Goal: Transaction & Acquisition: Purchase product/service

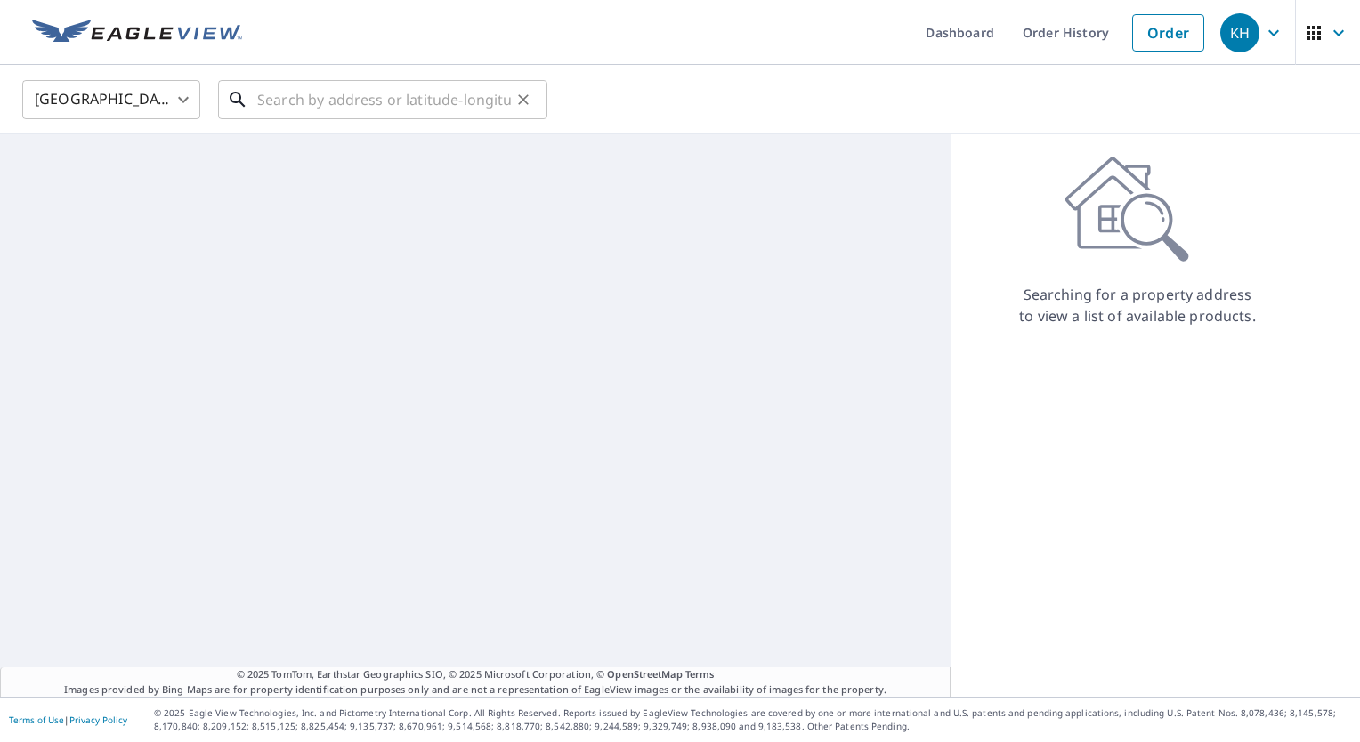
drag, startPoint x: 0, startPoint y: 0, endPoint x: 410, endPoint y: 98, distance: 421.7
click at [410, 98] on input "text" at bounding box center [384, 100] width 254 height 50
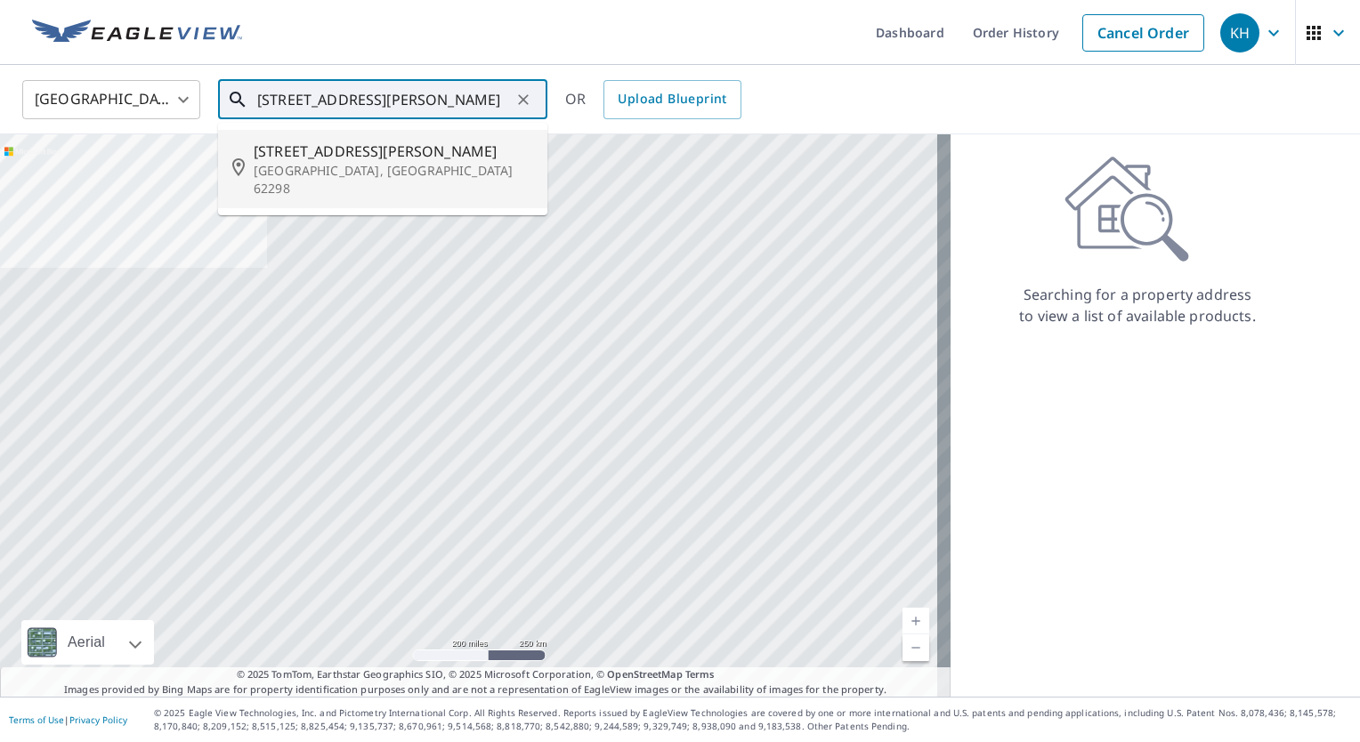
click at [404, 148] on span "[STREET_ADDRESS][PERSON_NAME]" at bounding box center [393, 151] width 279 height 21
type input "[STREET_ADDRESS][PERSON_NAME]"
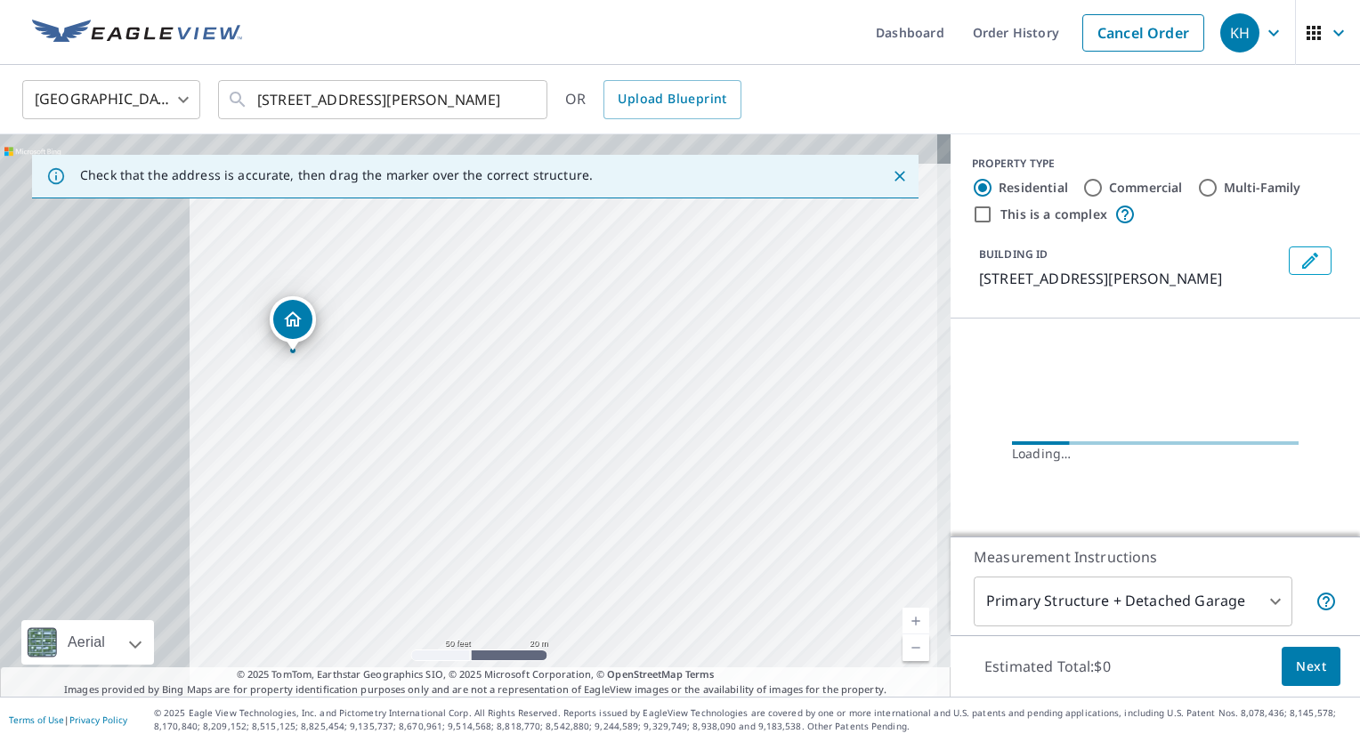
drag, startPoint x: 216, startPoint y: 375, endPoint x: 614, endPoint y: 416, distance: 399.9
click at [614, 416] on div "[STREET_ADDRESS][PERSON_NAME]" at bounding box center [475, 415] width 950 height 562
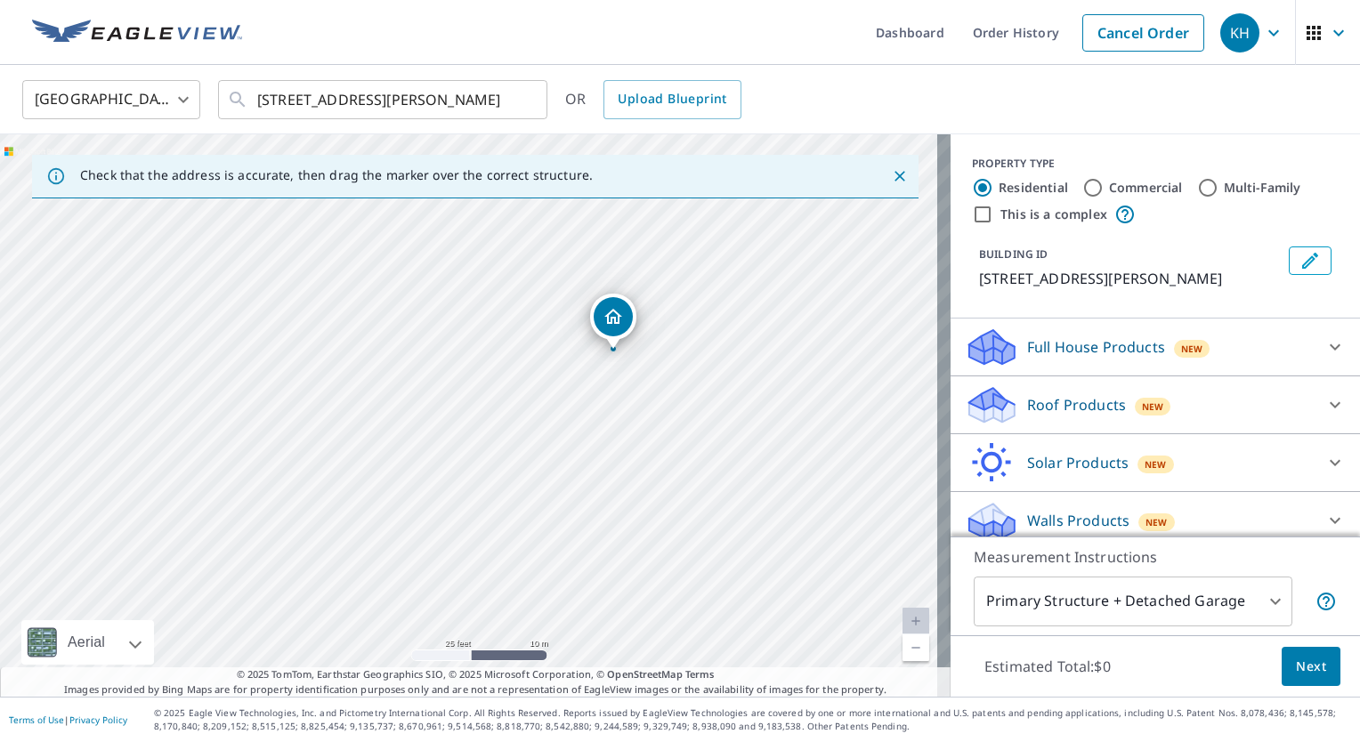
drag, startPoint x: 310, startPoint y: 393, endPoint x: 363, endPoint y: 304, distance: 103.8
click at [363, 304] on div "[STREET_ADDRESS][PERSON_NAME]" at bounding box center [475, 415] width 950 height 562
drag, startPoint x: 534, startPoint y: 491, endPoint x: 475, endPoint y: 448, distance: 73.1
click at [475, 448] on div "[STREET_ADDRESS][PERSON_NAME]" at bounding box center [475, 415] width 950 height 562
click at [524, 480] on div "[STREET_ADDRESS][PERSON_NAME]" at bounding box center [475, 415] width 950 height 562
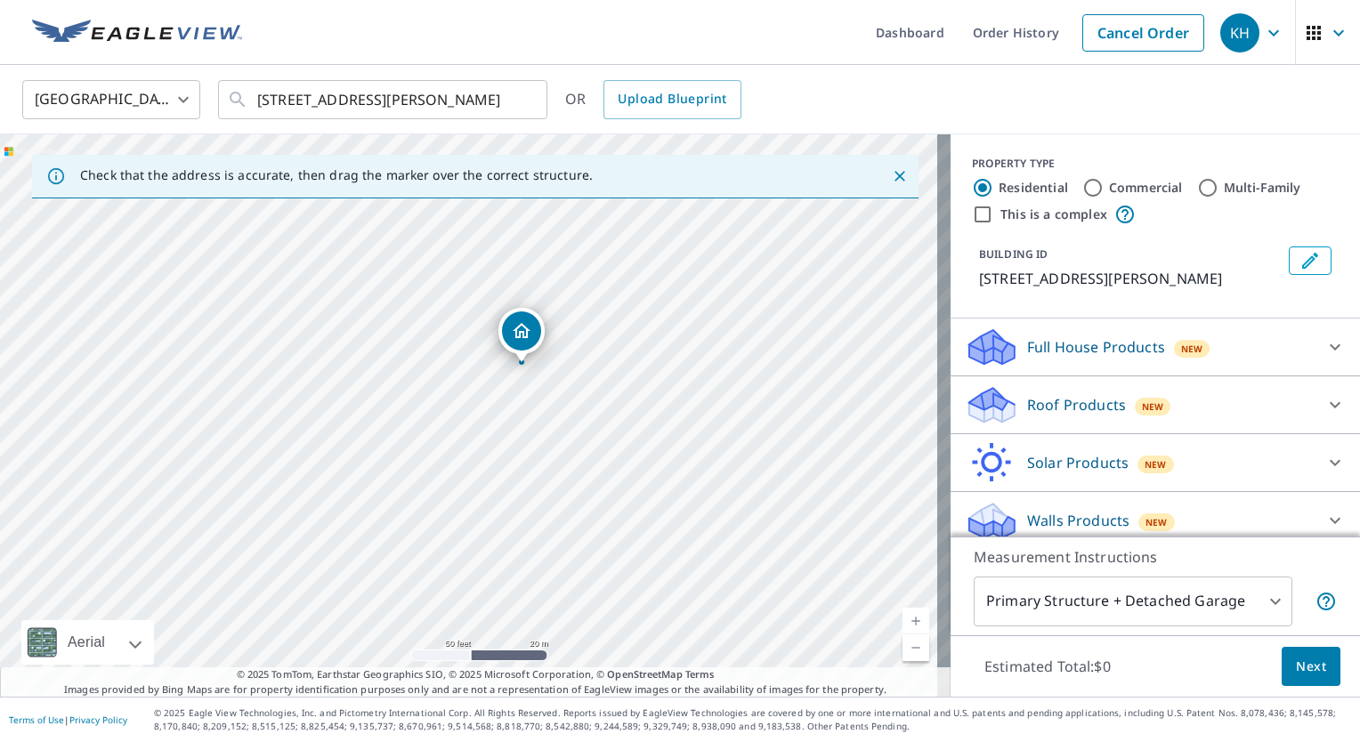
click at [417, 509] on div "[STREET_ADDRESS][PERSON_NAME]" at bounding box center [475, 415] width 950 height 562
drag, startPoint x: 470, startPoint y: 425, endPoint x: 506, endPoint y: 404, distance: 42.3
click at [506, 404] on div "[STREET_ADDRESS][PERSON_NAME]" at bounding box center [475, 415] width 950 height 562
drag, startPoint x: 468, startPoint y: 420, endPoint x: 549, endPoint y: 404, distance: 82.5
click at [549, 404] on div "[STREET_ADDRESS][PERSON_NAME]" at bounding box center [475, 415] width 950 height 562
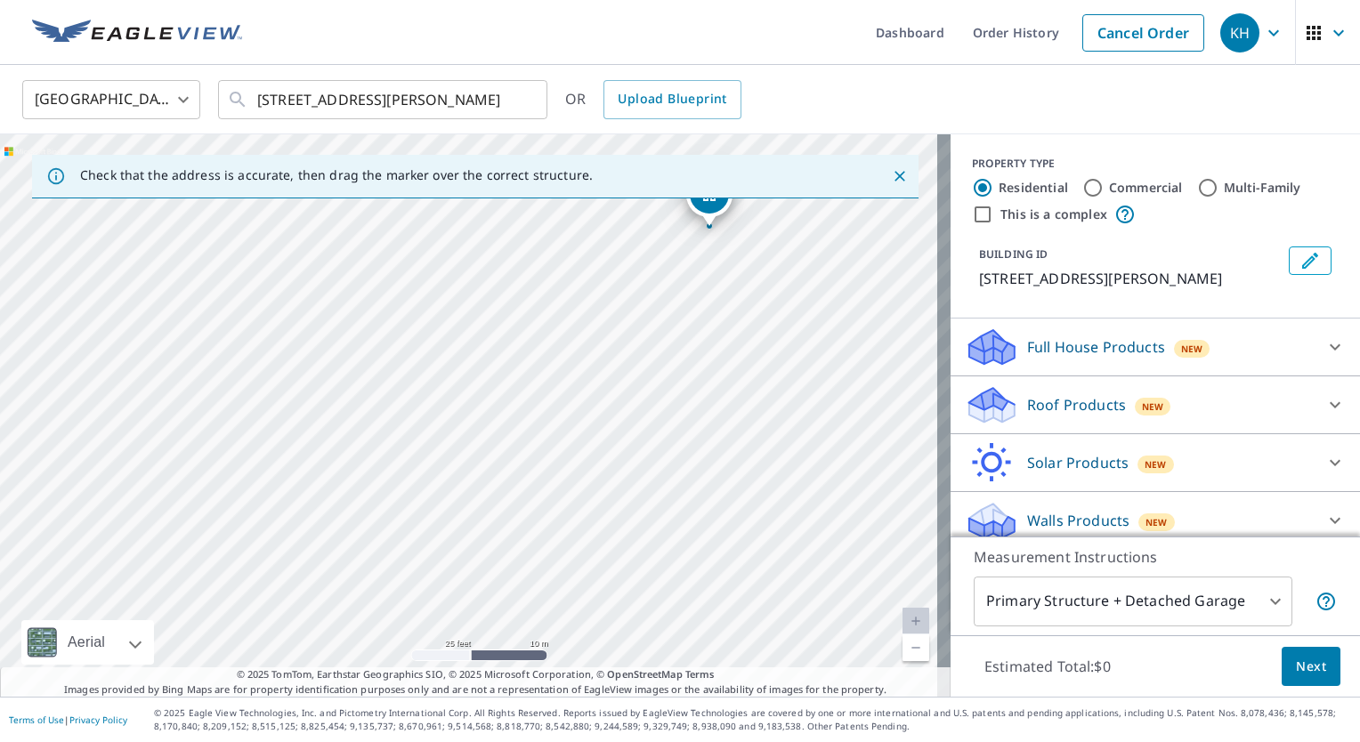
drag, startPoint x: 701, startPoint y: 183, endPoint x: 711, endPoint y: 201, distance: 20.3
click at [709, 200] on div "Check that the address is accurate, then drag the marker over the correct struc…" at bounding box center [475, 176] width 950 height 50
drag, startPoint x: 709, startPoint y: 208, endPoint x: 454, endPoint y: 502, distance: 389.1
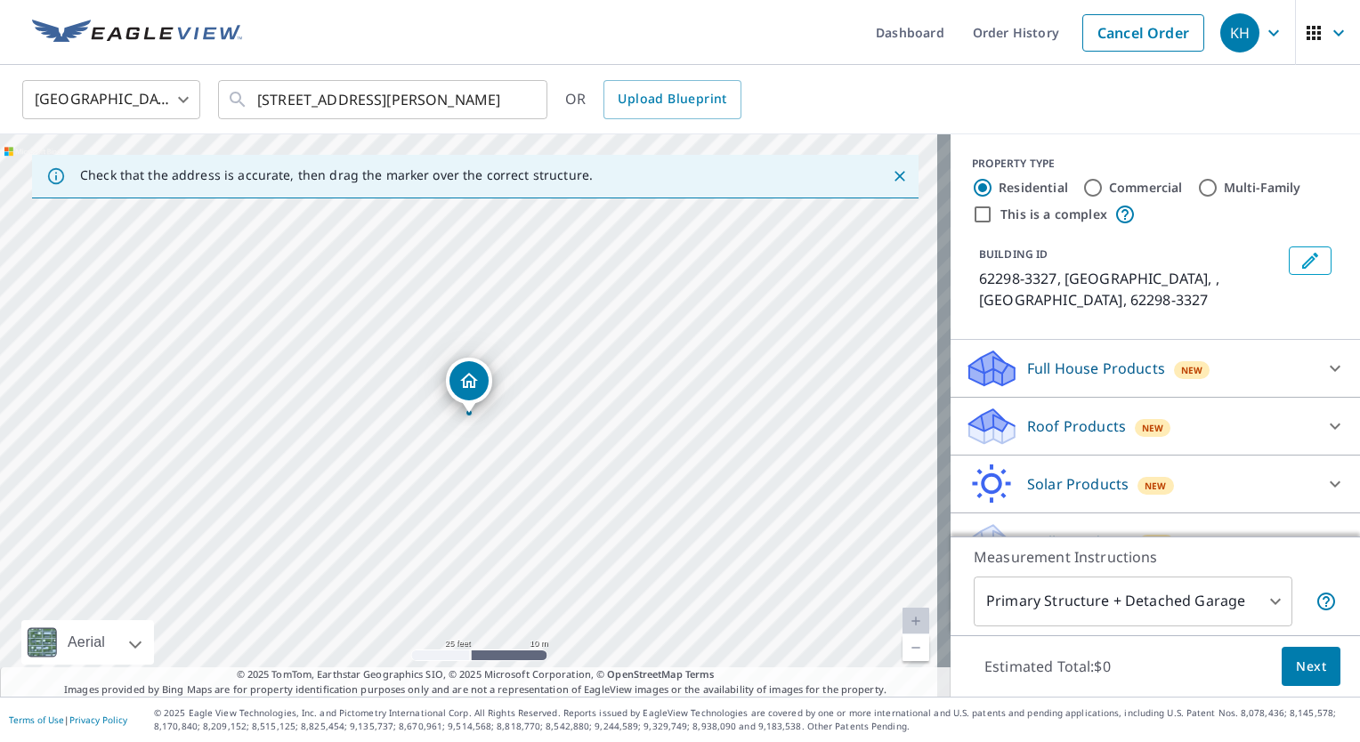
click at [1142, 421] on span "New" at bounding box center [1153, 428] width 22 height 14
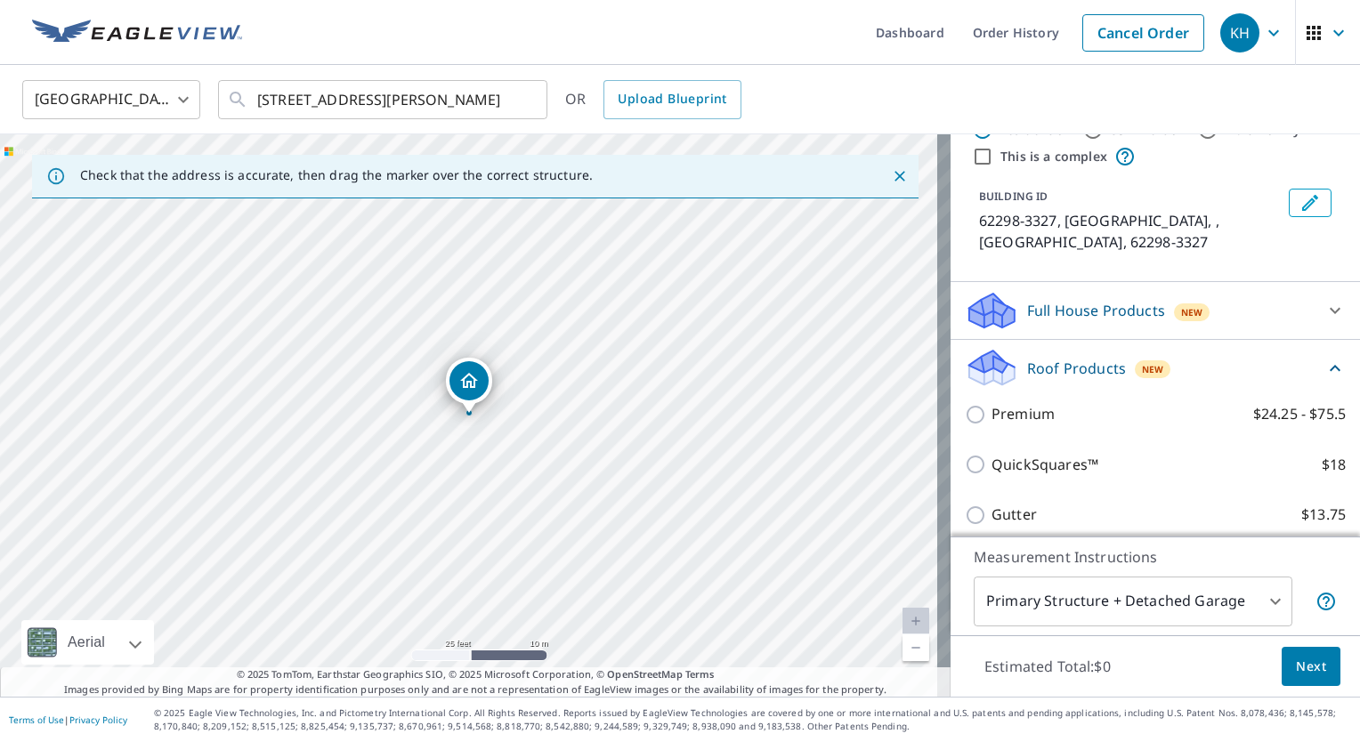
scroll to position [89, 0]
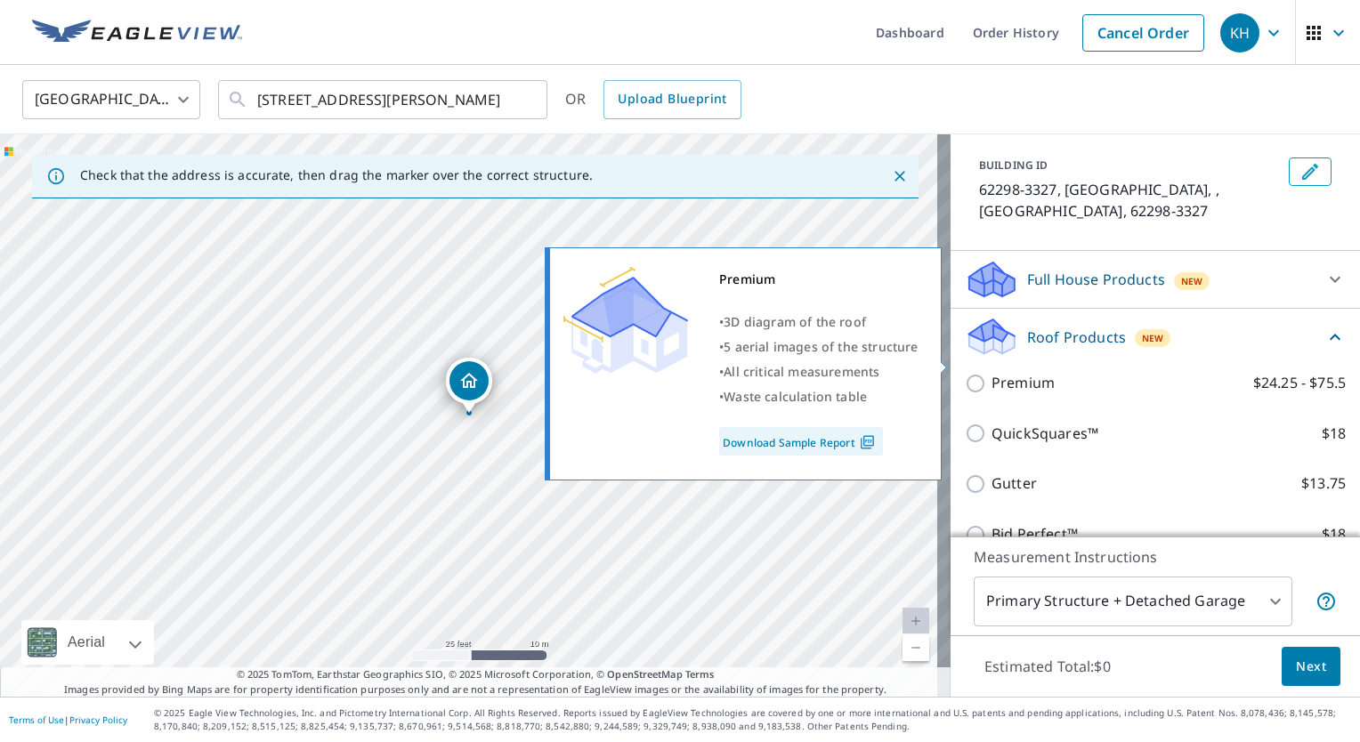
click at [1048, 372] on label "Premium $24.25 - $75.5" at bounding box center [1168, 383] width 354 height 22
click at [991, 373] on input "Premium $24.25 - $75.5" at bounding box center [977, 383] width 27 height 21
checkbox input "true"
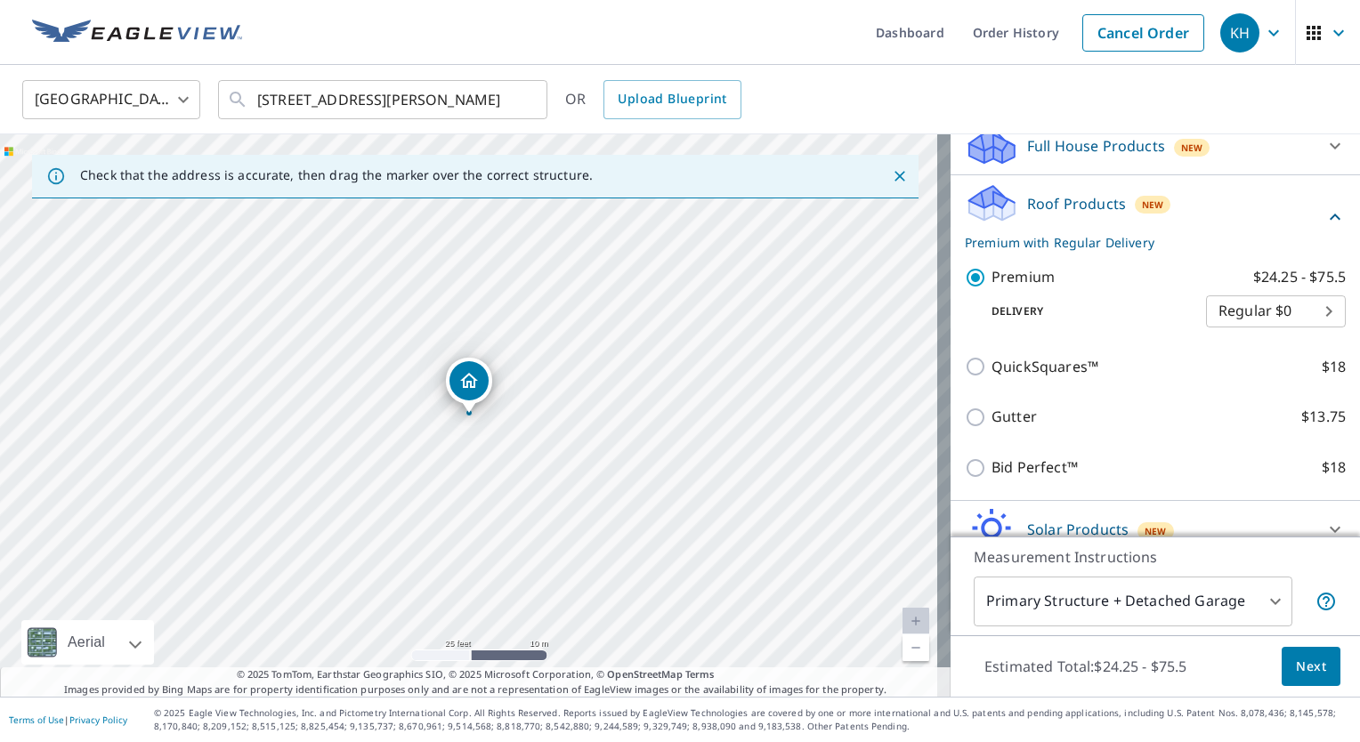
scroll to position [267, 0]
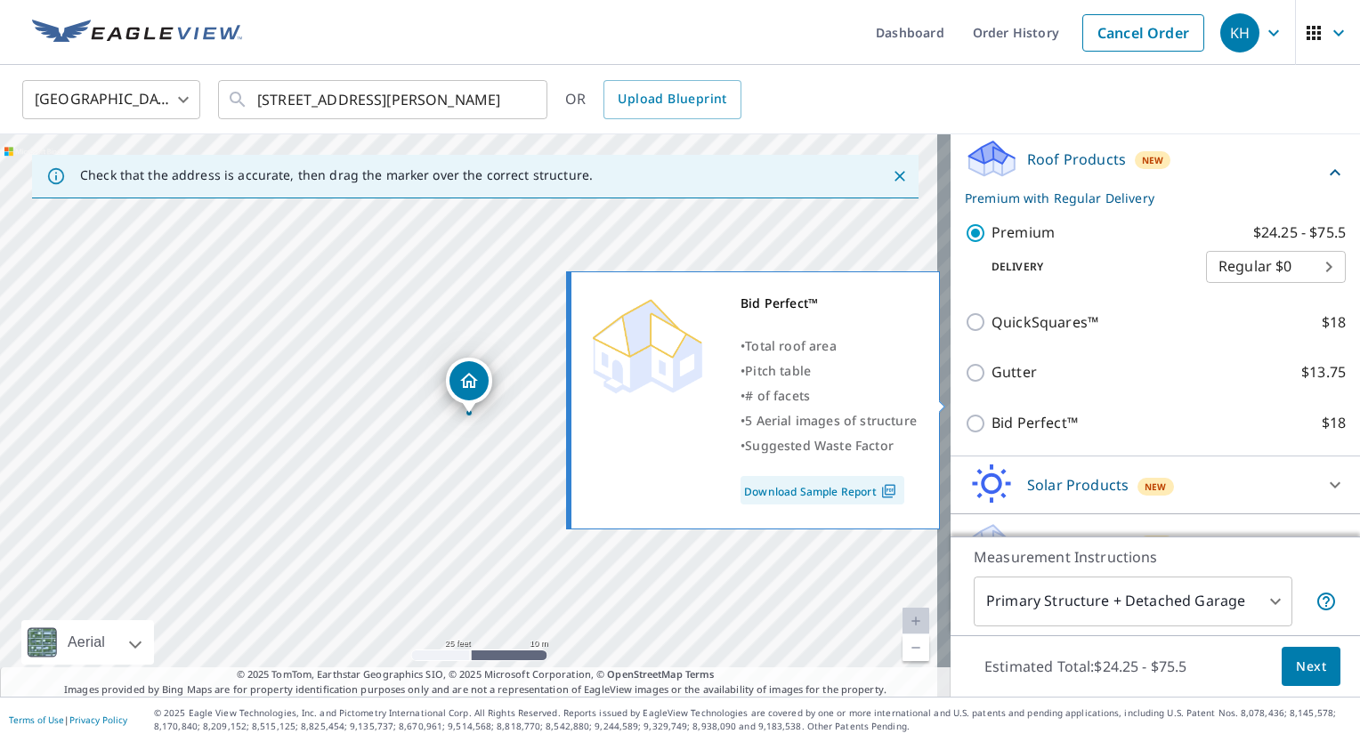
click at [1098, 412] on label "Bid Perfect™ $18" at bounding box center [1168, 423] width 354 height 22
click at [991, 413] on input "Bid Perfect™ $18" at bounding box center [977, 423] width 27 height 21
checkbox input "true"
checkbox input "false"
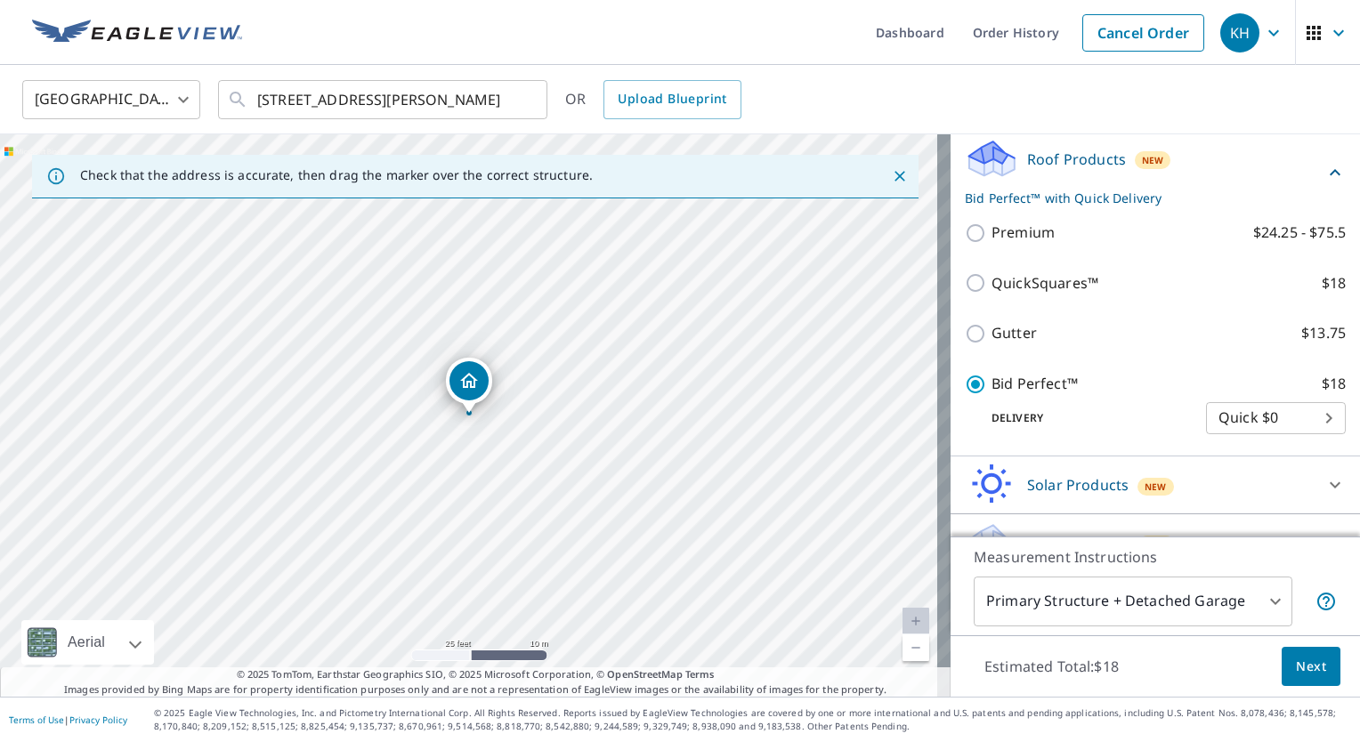
click at [1313, 634] on div "Measurement Instructions Primary Structure + Detached Garage 1 ​" at bounding box center [1154, 586] width 409 height 99
click at [1304, 658] on span "Next" at bounding box center [1310, 667] width 30 height 22
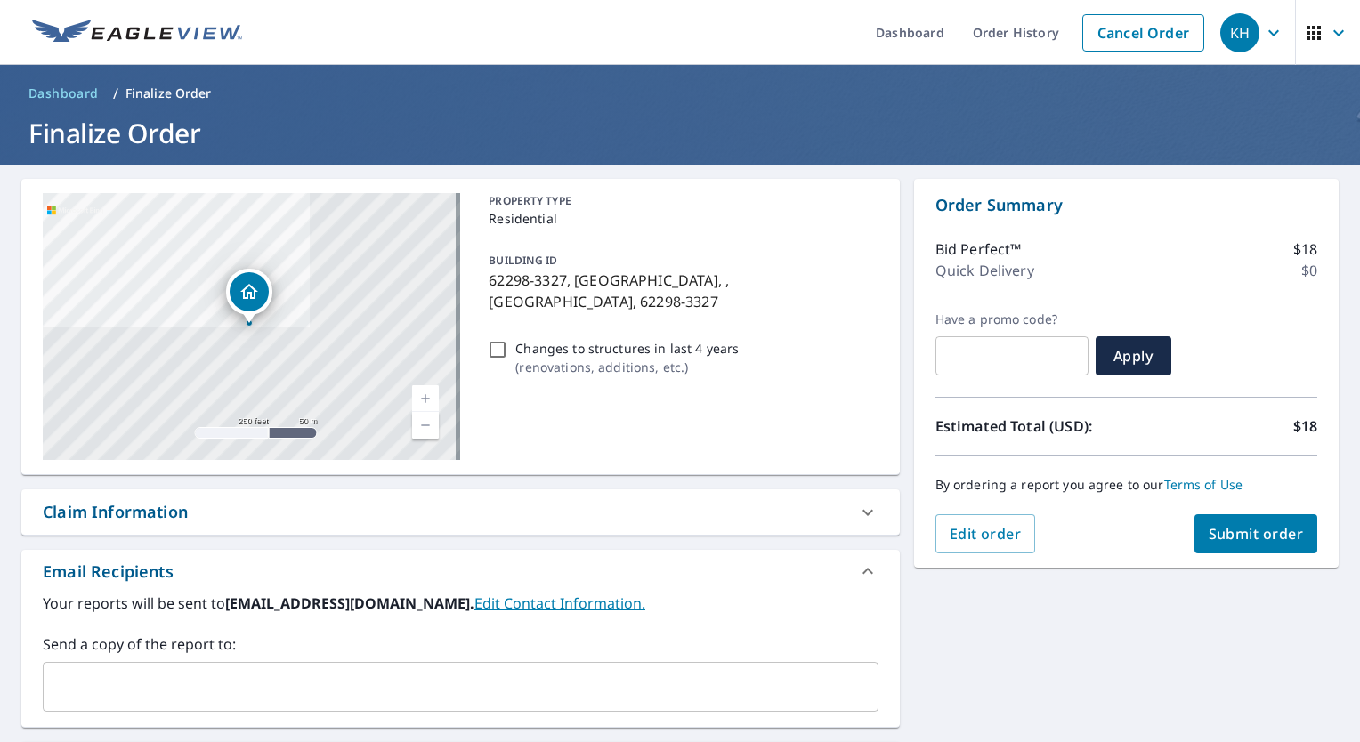
click at [1229, 532] on span "Submit order" at bounding box center [1255, 534] width 95 height 20
